Goal: Information Seeking & Learning: Learn about a topic

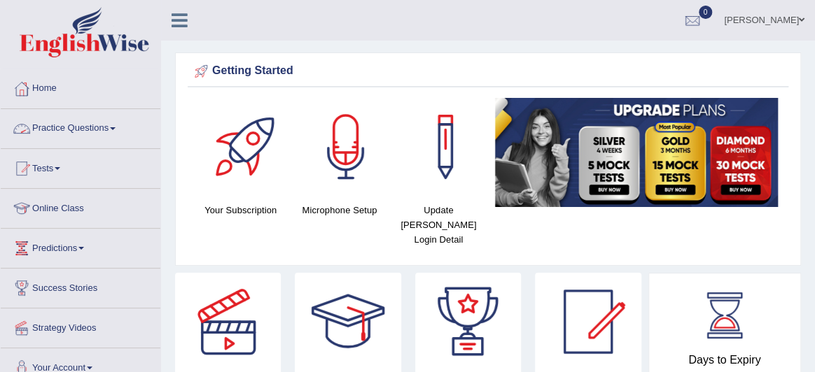
click at [88, 128] on link "Practice Questions" at bounding box center [81, 126] width 160 height 35
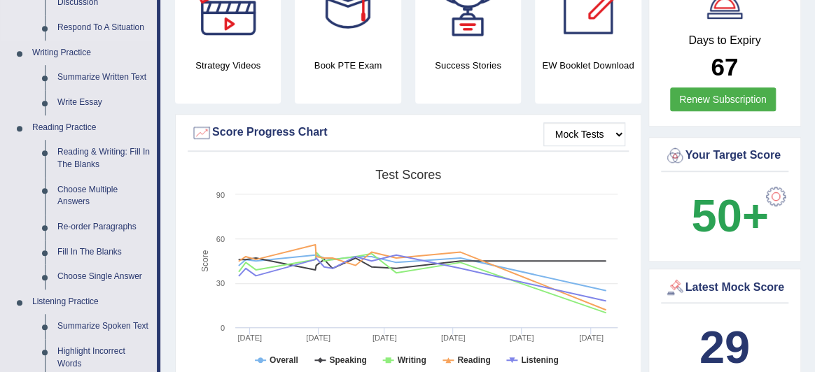
scroll to position [323, 0]
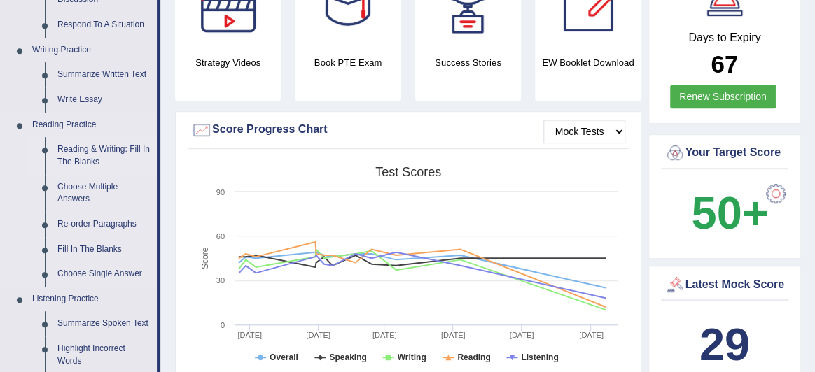
click at [130, 151] on link "Reading & Writing: Fill In The Blanks" at bounding box center [104, 155] width 106 height 37
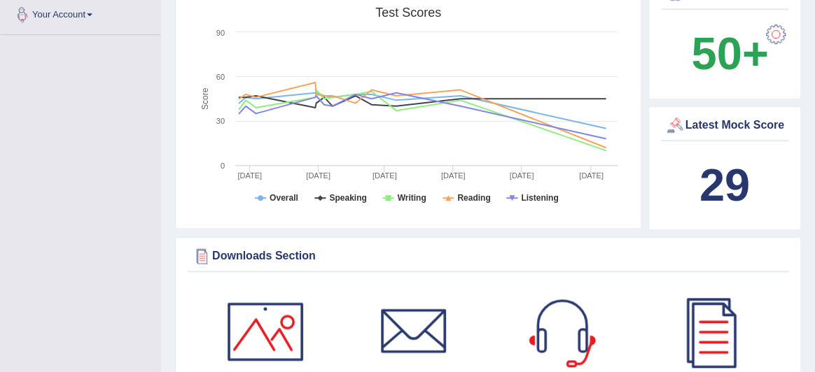
scroll to position [1081, 0]
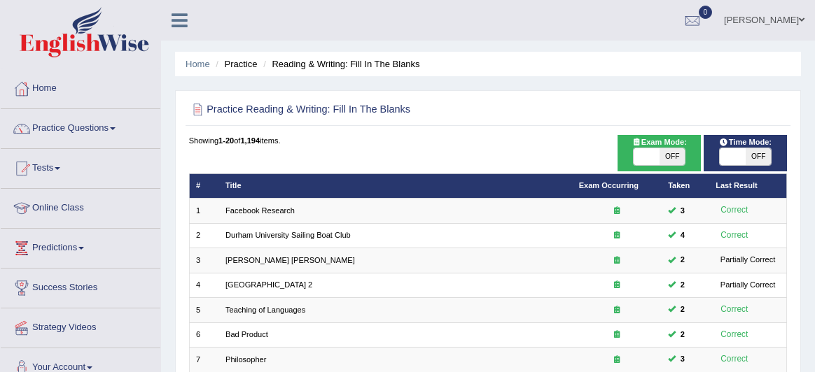
click at [649, 155] on span at bounding box center [645, 156] width 25 height 17
checkbox input "true"
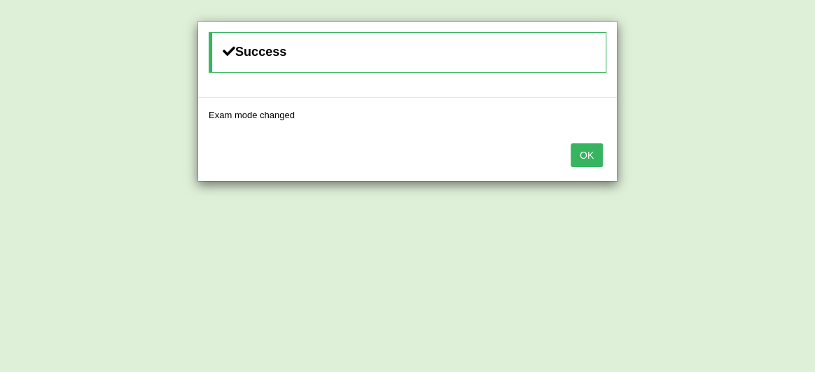
click at [589, 156] on button "OK" at bounding box center [586, 155] width 32 height 24
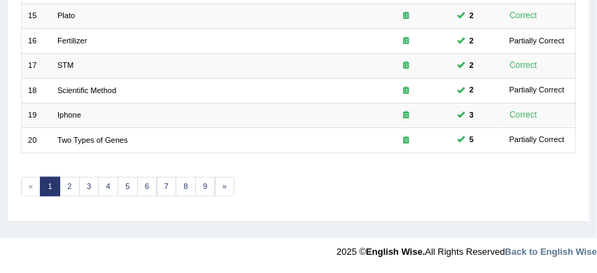
scroll to position [556, 0]
click at [201, 186] on link "9" at bounding box center [205, 187] width 20 height 20
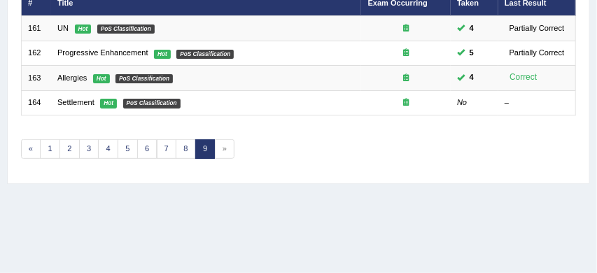
scroll to position [183, 0]
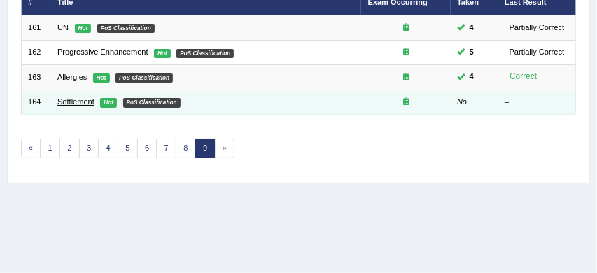
click at [70, 101] on link "Settlement" at bounding box center [75, 101] width 37 height 8
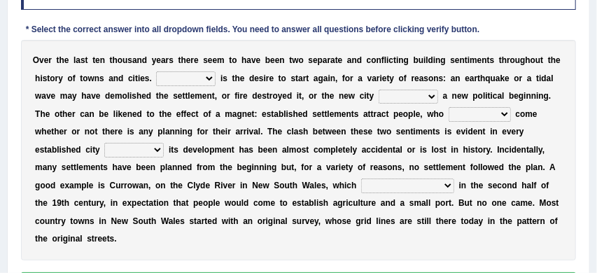
scroll to position [211, 0]
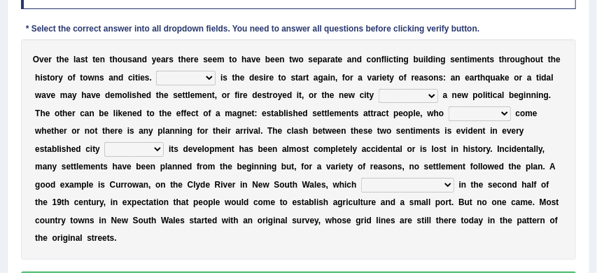
click at [211, 78] on select "One It What This" at bounding box center [185, 78] width 59 height 14
select select "This"
click at [433, 97] on select "does marks is causes" at bounding box center [408, 96] width 59 height 14
select select "does"
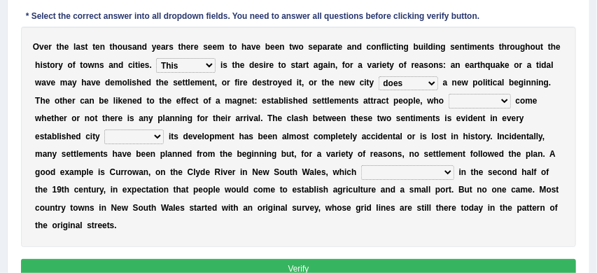
scroll to position [227, 0]
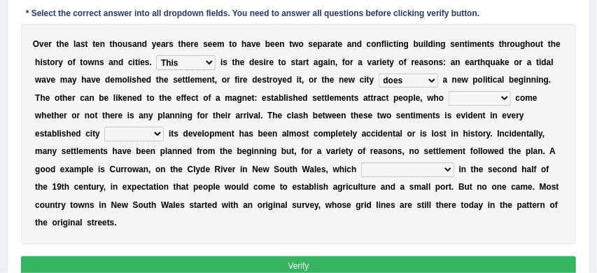
click at [507, 99] on select "tend to are used to ought to had to" at bounding box center [480, 98] width 62 height 14
select select "tend to"
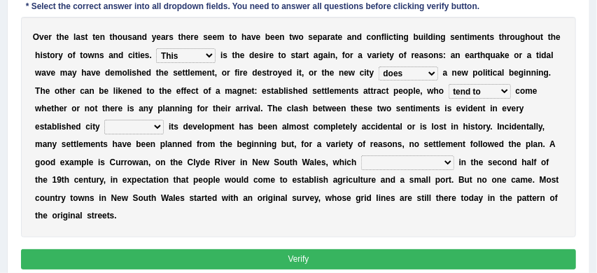
scroll to position [234, 0]
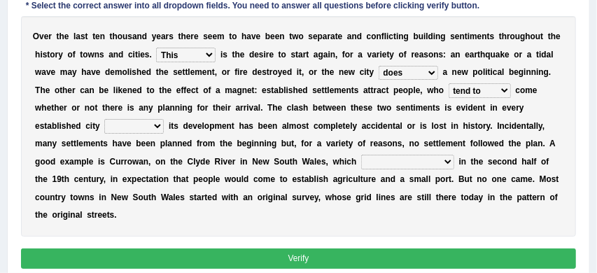
click at [159, 126] on select "unless whenever whereas until" at bounding box center [133, 126] width 59 height 14
select select "whereas"
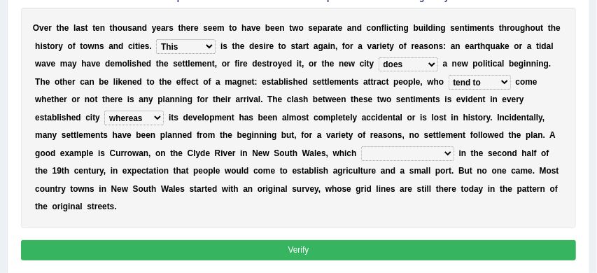
scroll to position [242, 0]
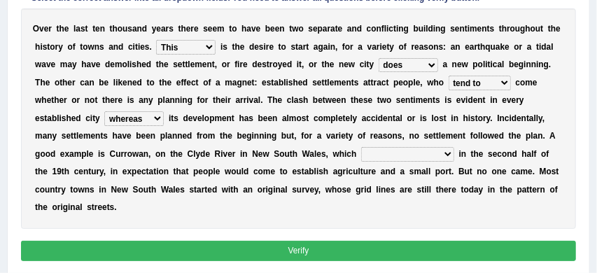
click at [444, 153] on select "has been surveyed was surveyed could be surveyed had surveyed" at bounding box center [407, 154] width 93 height 14
select select "has been surveyed"
click at [369, 250] on button "Verify" at bounding box center [299, 251] width 556 height 20
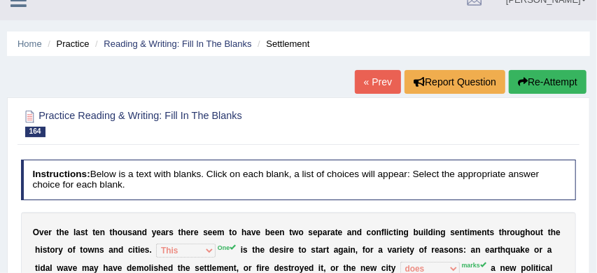
scroll to position [0, 0]
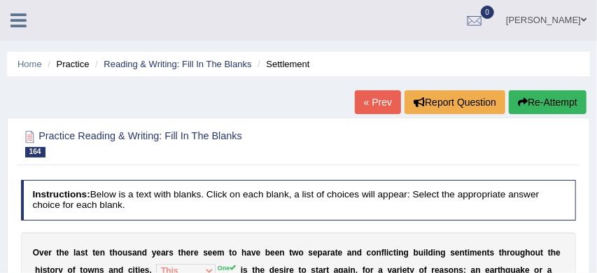
click at [536, 101] on button "Re-Attempt" at bounding box center [548, 102] width 78 height 24
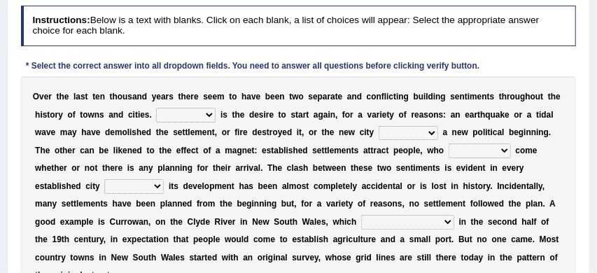
scroll to position [232, 0]
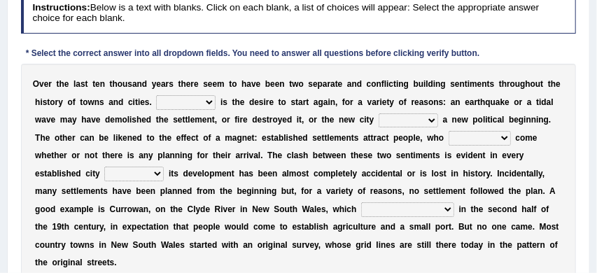
click at [209, 101] on select "One It What This" at bounding box center [185, 102] width 59 height 14
select select "One"
click at [433, 120] on select "does marks is causes" at bounding box center [408, 120] width 59 height 14
select select "marks"
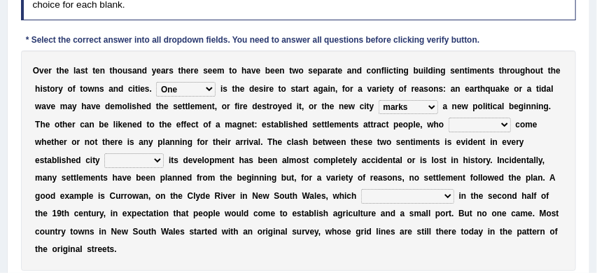
scroll to position [248, 0]
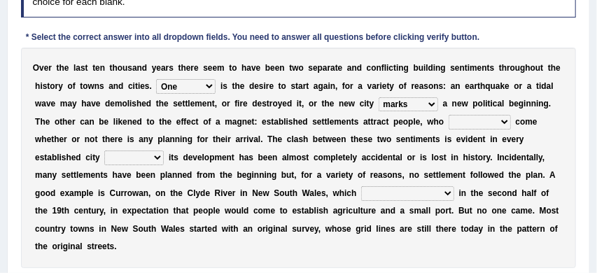
click at [508, 122] on select "tend to are used to ought to had to" at bounding box center [480, 122] width 62 height 14
select select "tend to"
click at [158, 157] on select "unless whenever whereas until" at bounding box center [133, 157] width 59 height 14
select select "unless"
click at [445, 193] on select "has been surveyed was surveyed could be surveyed had surveyed" at bounding box center [407, 193] width 93 height 14
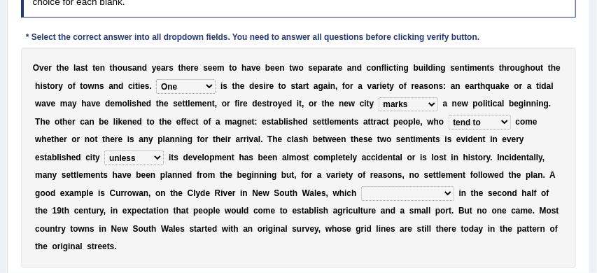
select select "had surveyed"
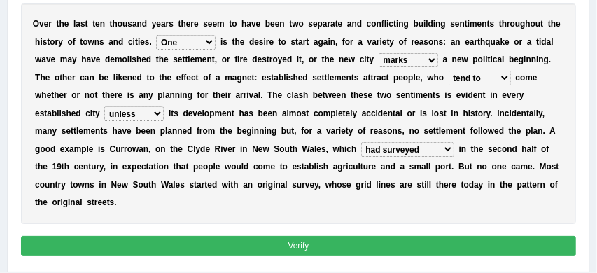
scroll to position [293, 0]
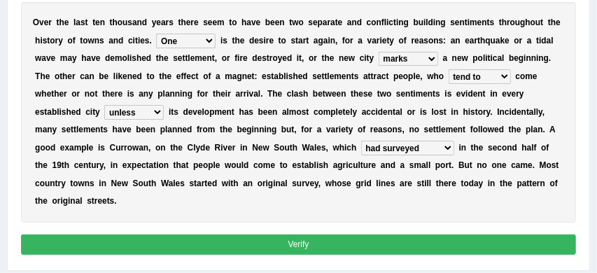
click at [403, 241] on button "Verify" at bounding box center [299, 244] width 556 height 20
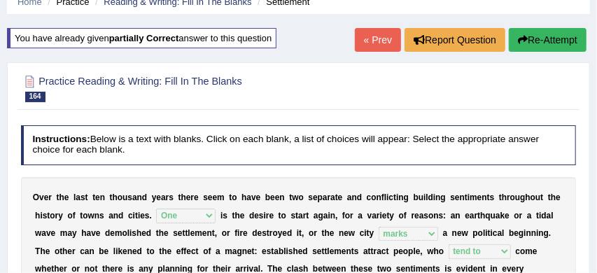
scroll to position [62, 0]
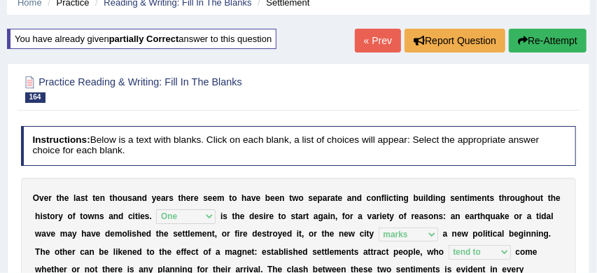
click at [558, 35] on button "Re-Attempt" at bounding box center [548, 41] width 78 height 24
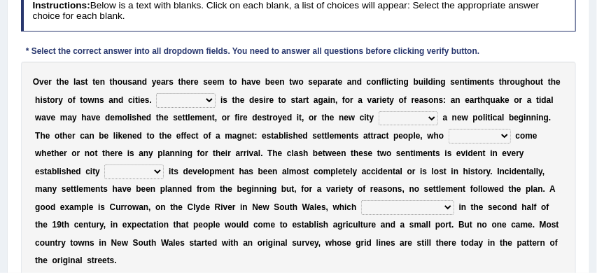
scroll to position [240, 0]
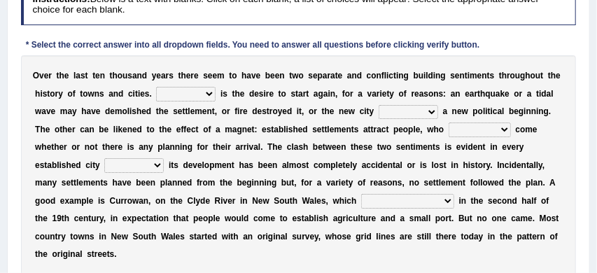
click at [210, 94] on select "One It What This" at bounding box center [185, 94] width 59 height 14
select select "One"
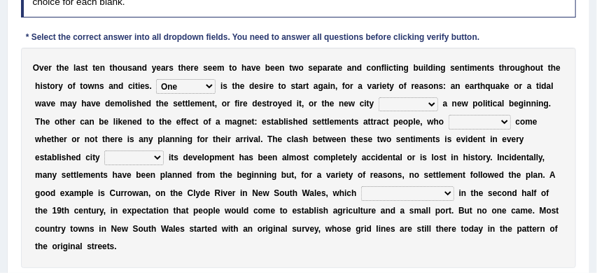
scroll to position [249, 0]
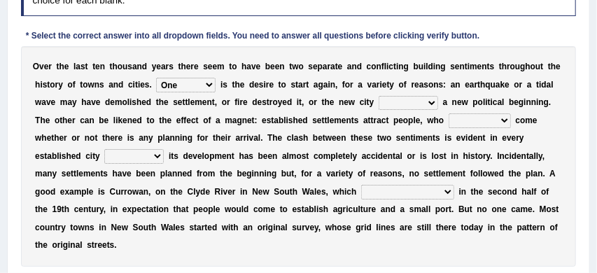
click at [434, 101] on select "does marks is causes" at bounding box center [408, 103] width 59 height 14
select select "marks"
click at [505, 120] on select "tend to are used to ought to had to" at bounding box center [480, 120] width 62 height 14
select select "tend to"
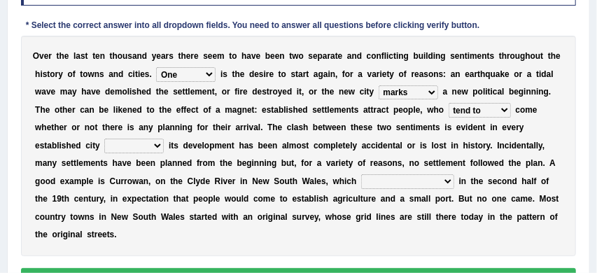
scroll to position [260, 0]
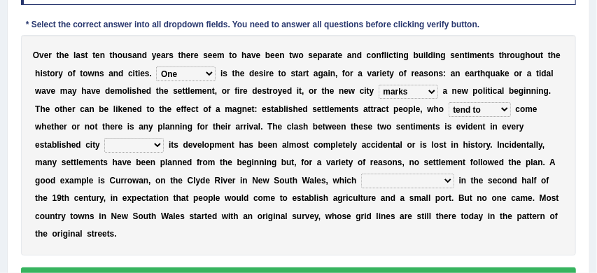
click at [155, 145] on select "unless whenever whereas until" at bounding box center [133, 145] width 59 height 14
select select "unless"
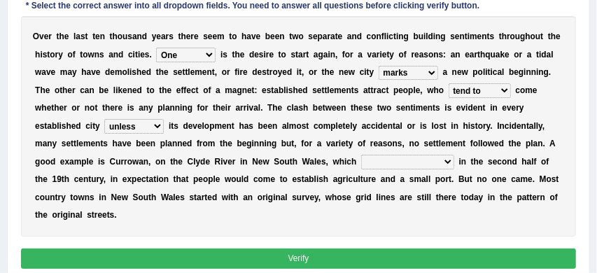
scroll to position [280, 0]
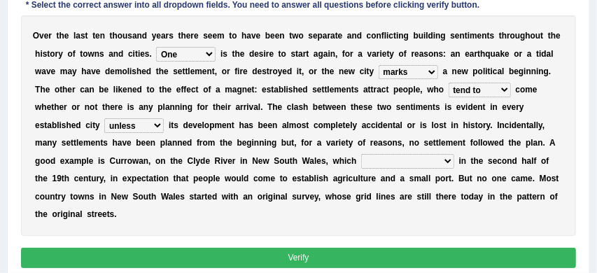
click at [444, 162] on select "has been surveyed was surveyed could be surveyed had surveyed" at bounding box center [407, 161] width 93 height 14
select select "was surveyed"
click at [346, 255] on button "Verify" at bounding box center [299, 258] width 556 height 20
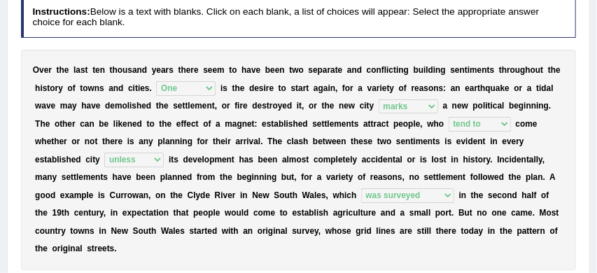
scroll to position [190, 0]
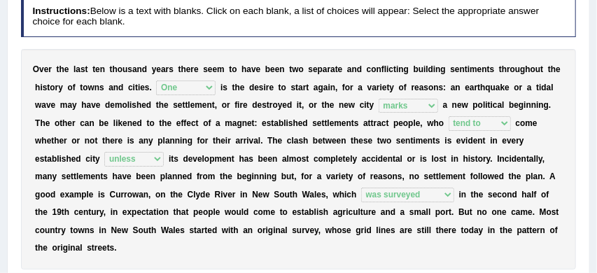
click at [510, 255] on div "O v e r t h e l a s t t e n t h o u s a n d y e a r s t h e r e s e e m t o h a…" at bounding box center [299, 159] width 556 height 220
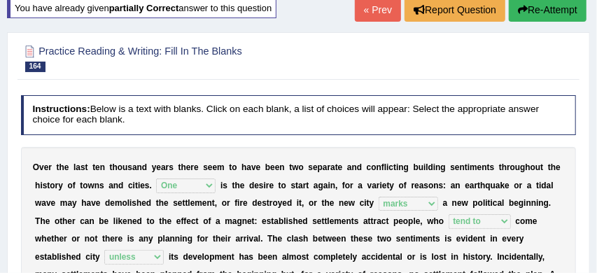
scroll to position [87, 0]
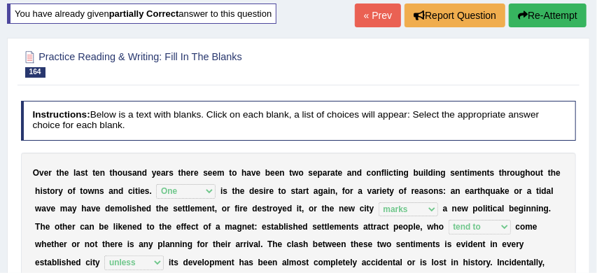
click at [542, 6] on button "Re-Attempt" at bounding box center [548, 15] width 78 height 24
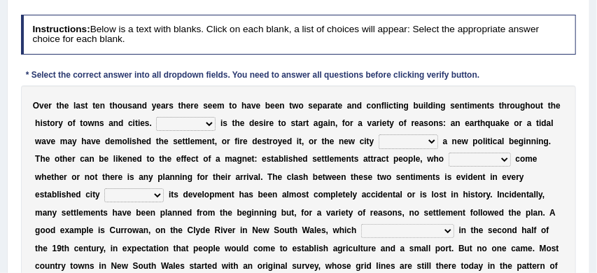
scroll to position [211, 0]
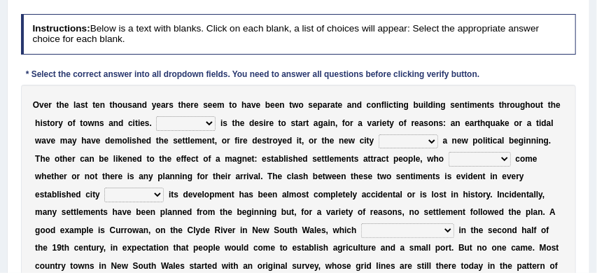
click at [211, 122] on select "One It What This" at bounding box center [185, 123] width 59 height 14
select select "One"
click at [434, 139] on select "does marks is causes" at bounding box center [408, 141] width 59 height 14
select select "marks"
click at [506, 160] on select "tend to are used to ought to had to" at bounding box center [480, 159] width 62 height 14
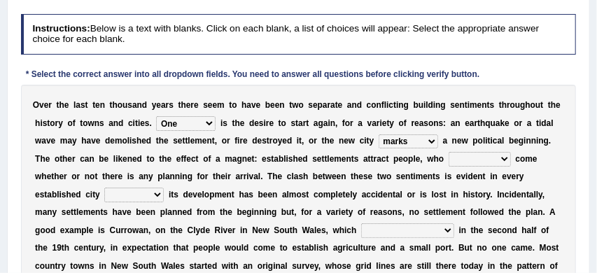
select select "tend to"
click at [159, 193] on select "unless whenever whereas until" at bounding box center [133, 195] width 59 height 14
select select "unless"
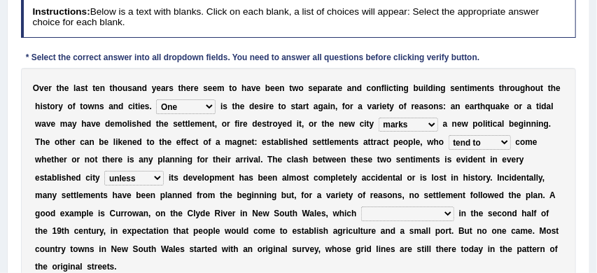
scroll to position [246, 0]
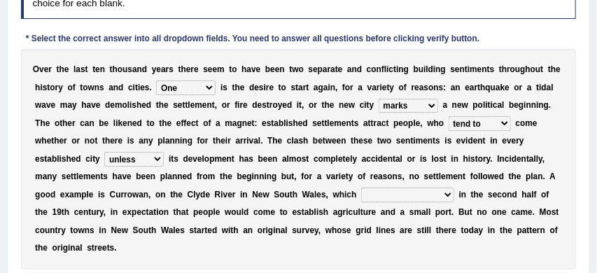
click at [446, 195] on select "has been surveyed was surveyed could be surveyed had surveyed" at bounding box center [407, 195] width 93 height 14
select select "was surveyed"
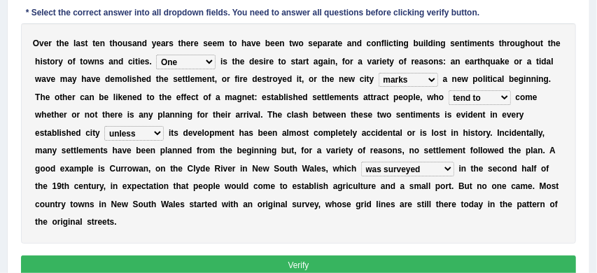
scroll to position [279, 0]
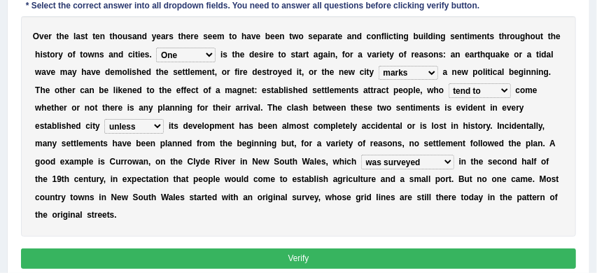
click at [324, 258] on button "Verify" at bounding box center [299, 258] width 556 height 20
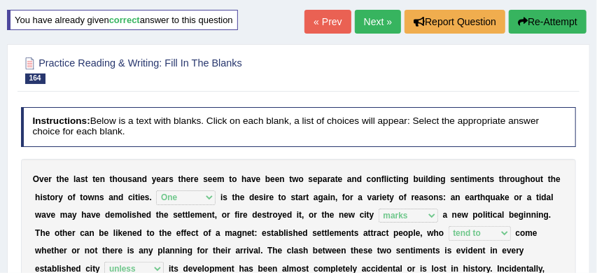
scroll to position [67, 0]
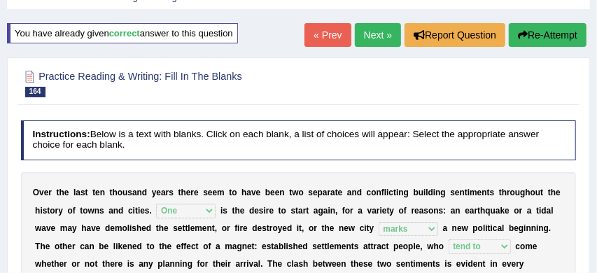
click at [368, 33] on link "Next »" at bounding box center [378, 35] width 46 height 24
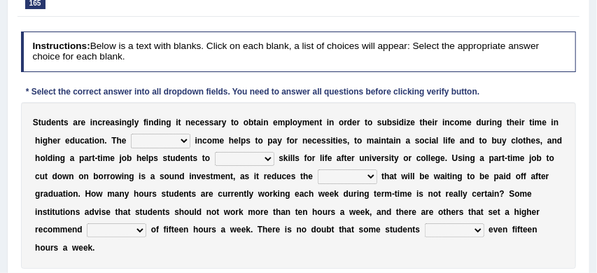
scroll to position [154, 0]
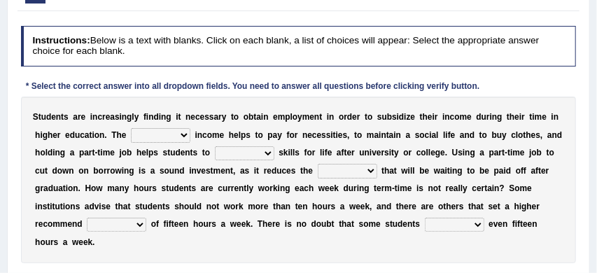
click at [185, 135] on select "plus other more super extra" at bounding box center [160, 135] width 59 height 14
select select "extra"
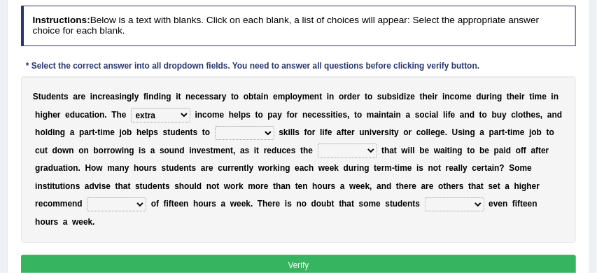
scroll to position [175, 0]
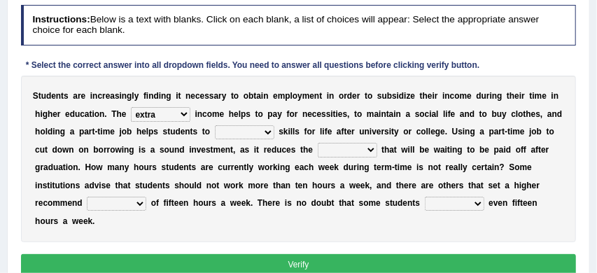
click at [269, 134] on select "gain need reach make train" at bounding box center [244, 132] width 59 height 14
select select "gain"
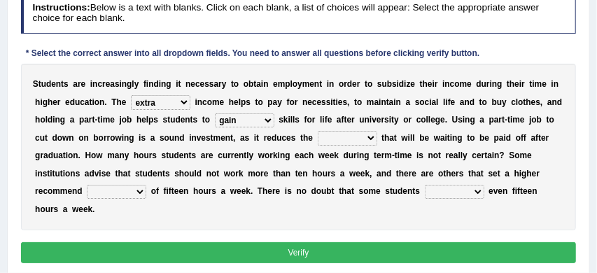
scroll to position [188, 0]
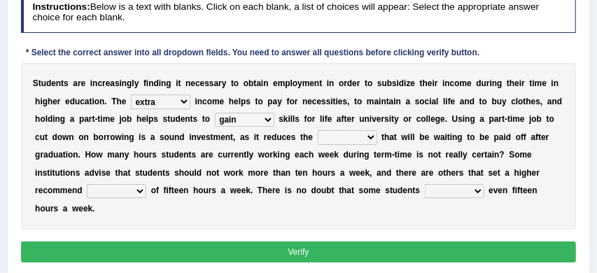
click at [370, 138] on select "debt bank surplus account money" at bounding box center [347, 137] width 59 height 14
select select "money"
click at [142, 192] on select "boundary edge law limit border" at bounding box center [116, 191] width 59 height 14
select select "limit"
click at [481, 191] on select "exceed improve overdo raise increase" at bounding box center [454, 191] width 59 height 14
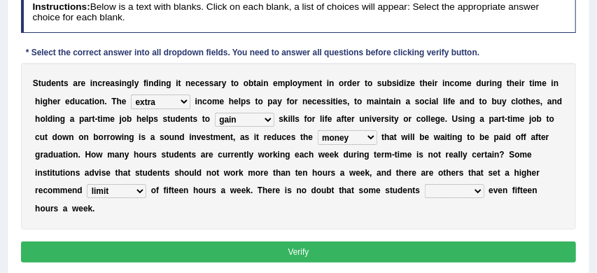
select select "increase"
click at [384, 252] on button "Verify" at bounding box center [299, 251] width 556 height 20
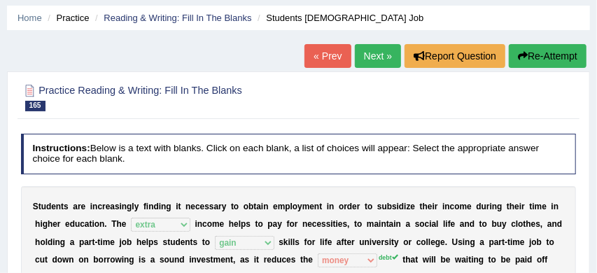
scroll to position [43, 0]
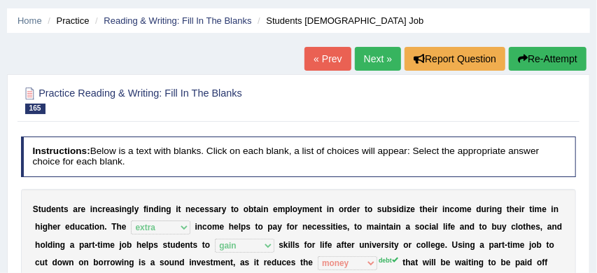
click at [374, 57] on link "Next »" at bounding box center [378, 59] width 46 height 24
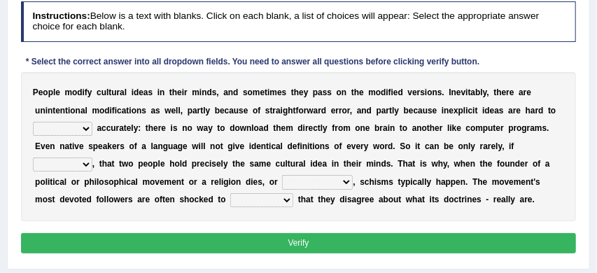
scroll to position [179, 0]
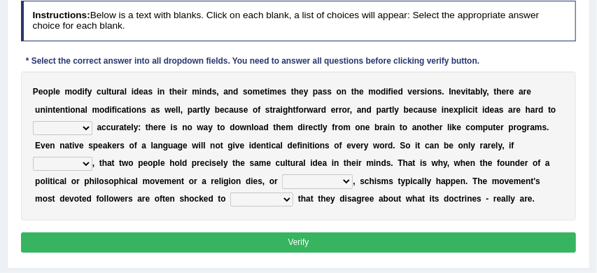
click at [86, 127] on select "convey contact control conclude" at bounding box center [62, 128] width 59 height 14
select select "control"
click at [88, 164] on select "ever often true only" at bounding box center [62, 164] width 59 height 14
select select "often"
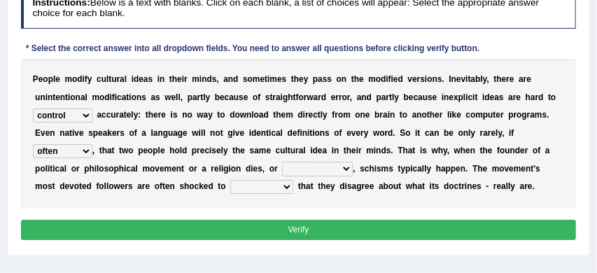
scroll to position [195, 0]
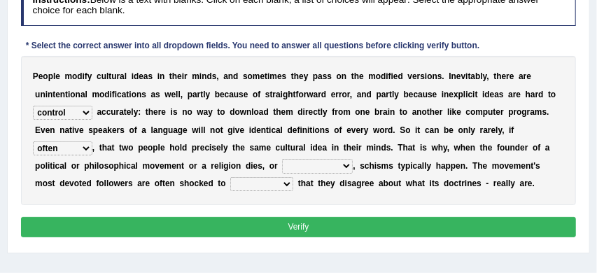
click at [346, 164] on select "even before perhaps after even though although" at bounding box center [317, 166] width 71 height 14
click at [263, 184] on select "discover reveal know understand" at bounding box center [261, 184] width 63 height 14
select select "understand"
click at [342, 164] on select "even before perhaps after even though although" at bounding box center [317, 166] width 71 height 14
select select "even before"
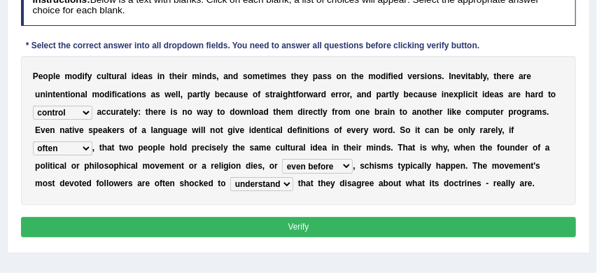
click at [299, 227] on button "Verify" at bounding box center [299, 227] width 556 height 20
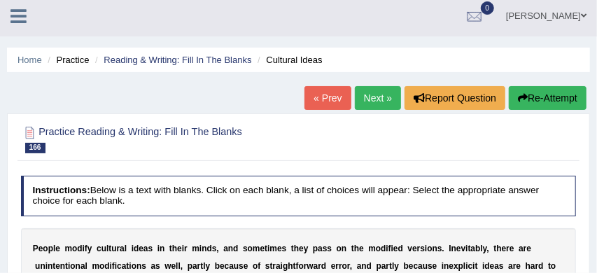
scroll to position [0, 0]
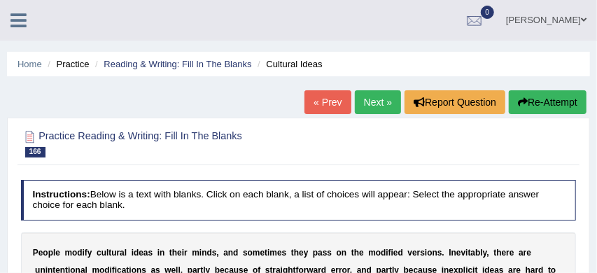
click at [556, 99] on button "Re-Attempt" at bounding box center [548, 102] width 78 height 24
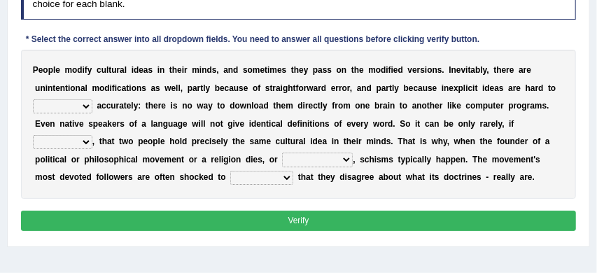
scroll to position [246, 0]
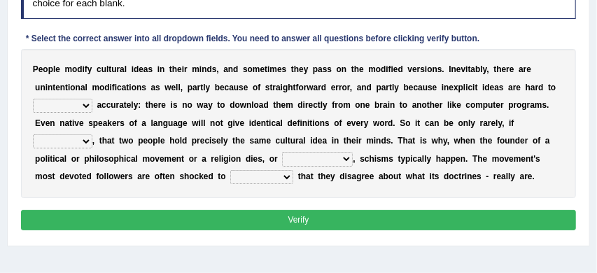
click at [86, 102] on select "convey contact control conclude" at bounding box center [62, 106] width 59 height 14
select select "convey"
click at [87, 141] on select "ever often true only" at bounding box center [62, 141] width 59 height 14
select select "ever"
click at [344, 159] on select "even before perhaps after even though although" at bounding box center [317, 159] width 71 height 14
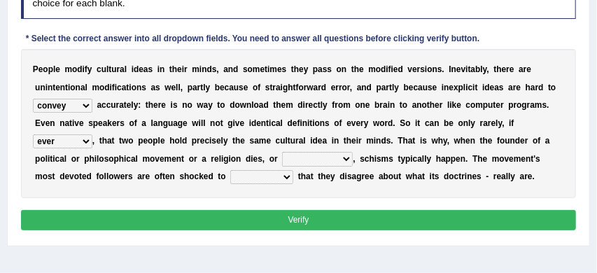
select select "even before"
click at [261, 177] on select "discover reveal know understand" at bounding box center [261, 177] width 63 height 14
select select "discover"
click at [244, 220] on button "Verify" at bounding box center [299, 220] width 556 height 20
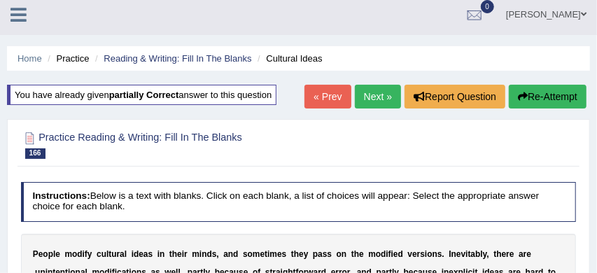
scroll to position [5, 0]
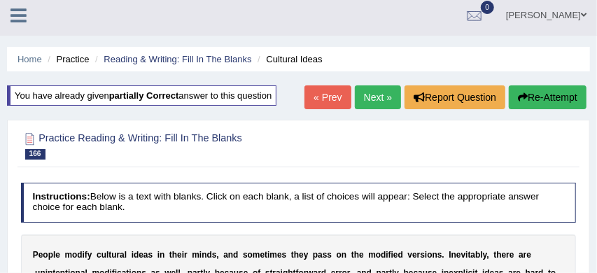
click at [370, 96] on link "Next »" at bounding box center [378, 97] width 46 height 24
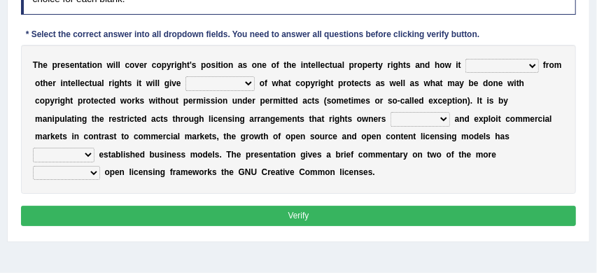
scroll to position [206, 0]
click at [531, 64] on select "differs similar similarity different encompasses" at bounding box center [501, 66] width 73 height 14
select select "differs"
click at [246, 84] on select "a conclusion a summation the answer an overview an objective" at bounding box center [219, 83] width 69 height 14
select select "a conclusion"
